Goal: Task Accomplishment & Management: Manage account settings

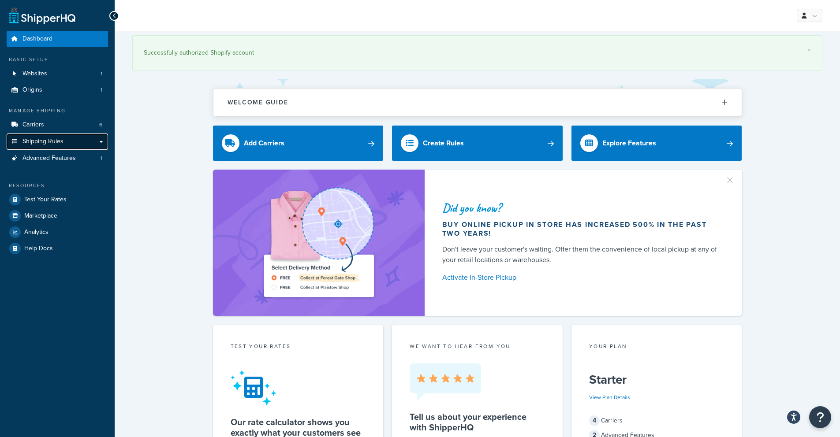
click at [56, 140] on span "Shipping Rules" at bounding box center [42, 141] width 41 height 7
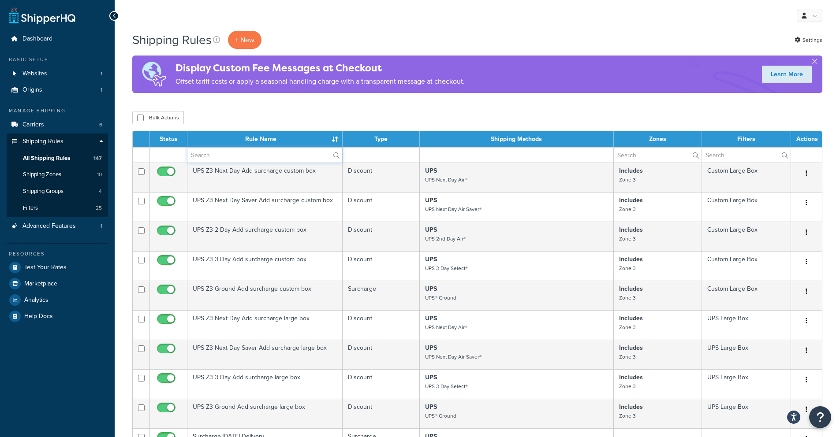
click at [244, 154] on input "text" at bounding box center [264, 155] width 155 height 15
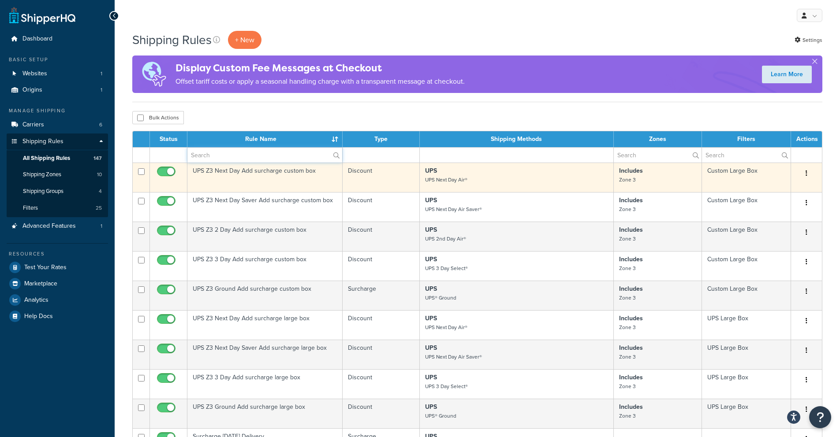
type input "hide"
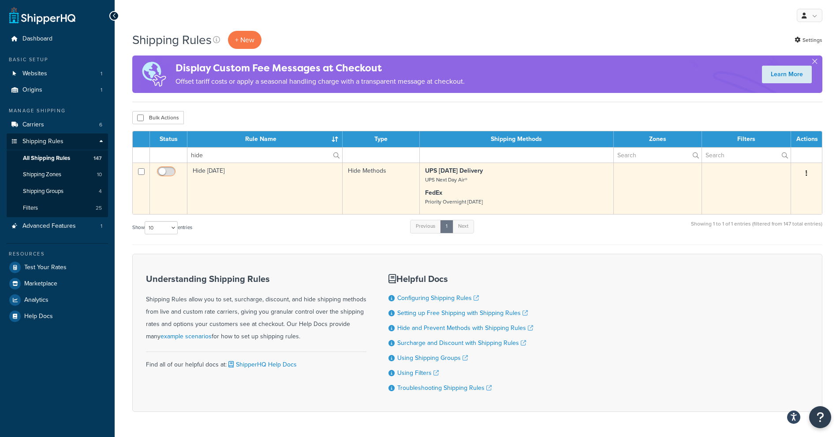
click at [160, 170] on input "checkbox" at bounding box center [167, 173] width 24 height 11
checkbox input "true"
